Goal: Transaction & Acquisition: Subscribe to service/newsletter

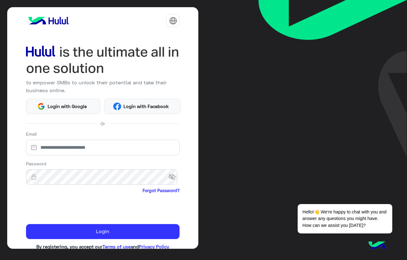
scroll to position [15, 0]
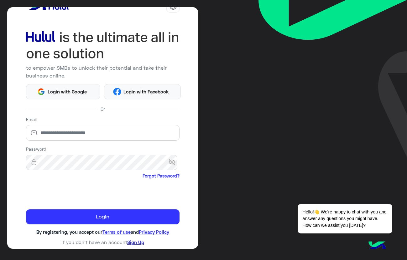
click at [131, 243] on link "Sign Up" at bounding box center [135, 243] width 17 height 6
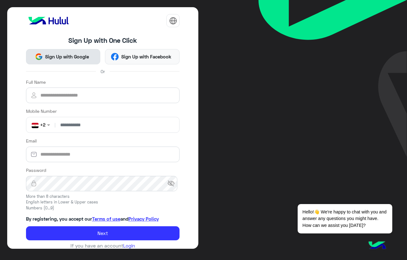
click at [76, 59] on span "Sign Up with Google" at bounding box center [67, 56] width 49 height 7
